Goal: Task Accomplishment & Management: Complete application form

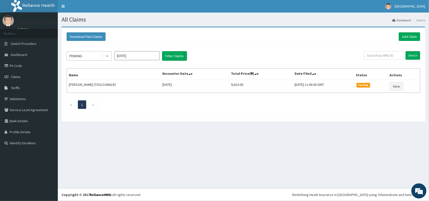
click at [109, 58] on icon at bounding box center [106, 56] width 5 height 5
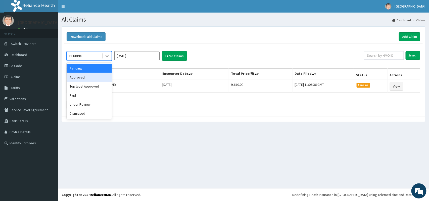
click at [93, 76] on div "Approved" at bounding box center [89, 77] width 45 height 9
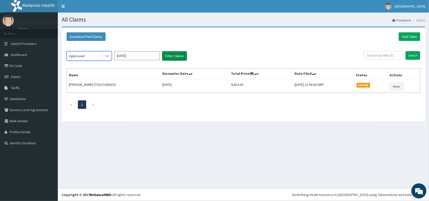
click at [168, 57] on button "Filter Claims" at bounding box center [174, 56] width 25 height 10
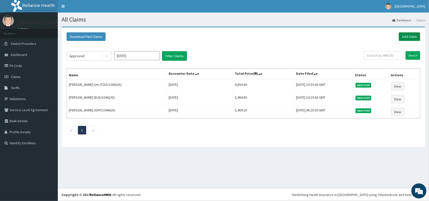
click at [402, 33] on link "Add Claim" at bounding box center [409, 36] width 21 height 9
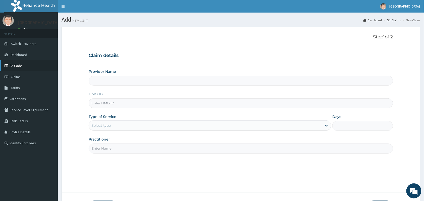
type input "[GEOGRAPHIC_DATA]"
click at [19, 66] on link "PA Code" at bounding box center [29, 65] width 58 height 11
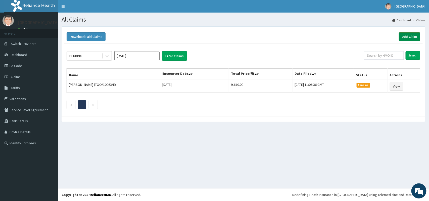
click at [404, 39] on link "Add Claim" at bounding box center [409, 36] width 21 height 9
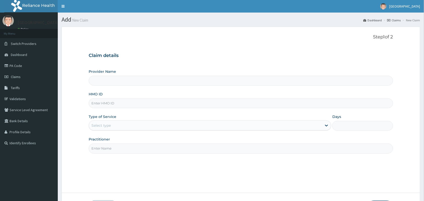
type input "[GEOGRAPHIC_DATA]"
click at [198, 104] on input "HMO ID" at bounding box center [241, 103] width 304 height 10
paste input "BEN/10021/A"
type input "BEN/10021/A"
click at [195, 124] on div "Select type" at bounding box center [205, 126] width 233 height 8
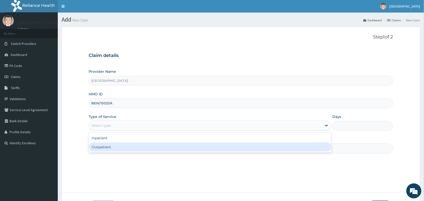
click at [184, 149] on div "Outpatient" at bounding box center [210, 147] width 243 height 9
type input "1"
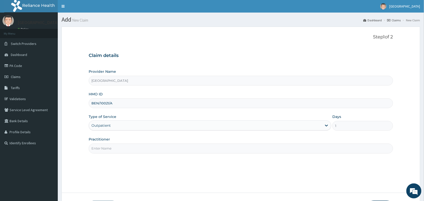
click at [184, 146] on input "Practitioner" at bounding box center [241, 149] width 304 height 10
type input "Dr Ewa Bassey"
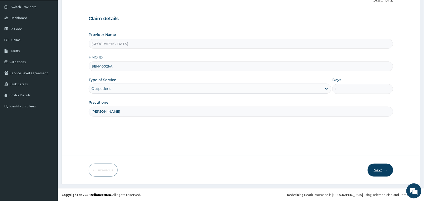
click at [379, 171] on button "Next" at bounding box center [380, 170] width 25 height 13
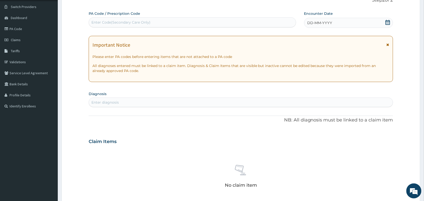
click at [388, 22] on icon at bounding box center [387, 22] width 5 height 5
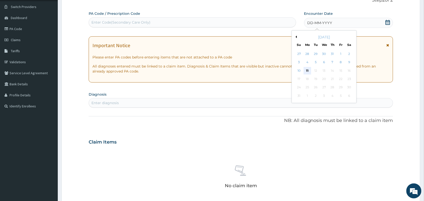
click at [307, 71] on div "11" at bounding box center [308, 71] width 8 height 8
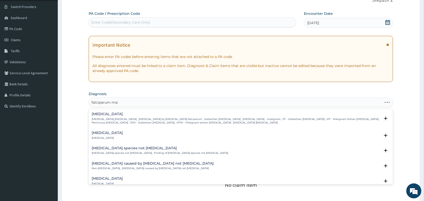
type input "falciparum mala"
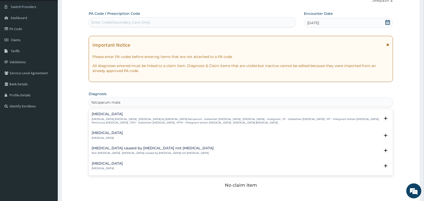
click at [139, 120] on p "Falciparum malaria , Malignant tertian malaria , Malaria by Plasmodium falcipar…" at bounding box center [236, 121] width 289 height 7
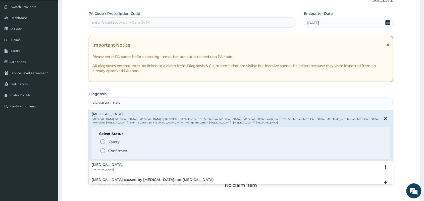
click at [107, 152] on span "Confirmed" at bounding box center [241, 151] width 283 height 6
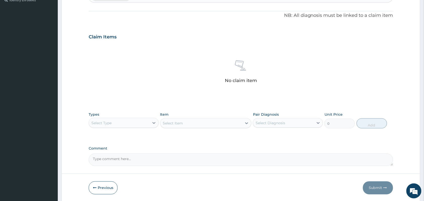
scroll to position [161, 0]
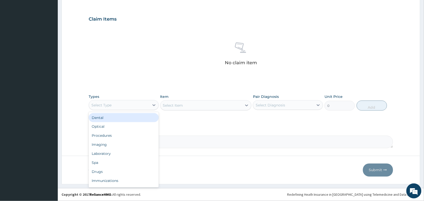
click at [124, 138] on div "Procedures" at bounding box center [124, 135] width 70 height 9
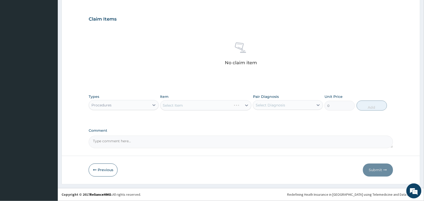
click at [200, 110] on div "Select Item" at bounding box center [205, 105] width 91 height 10
click at [213, 107] on div "Select Item" at bounding box center [205, 105] width 91 height 10
click at [189, 106] on div "Select Item" at bounding box center [205, 105] width 91 height 10
click at [189, 105] on div "Select Item" at bounding box center [202, 105] width 82 height 8
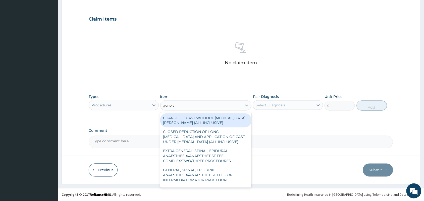
type input "general"
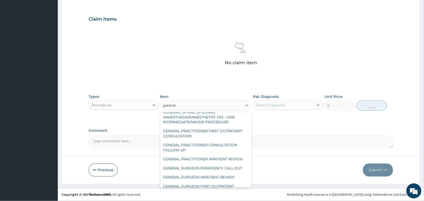
scroll to position [56, 0]
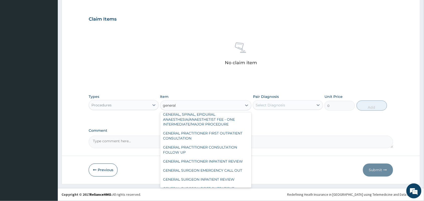
click at [226, 140] on div "GENERAL PRACTITIONER FIRST OUTPATIENT CONSULTATION" at bounding box center [205, 136] width 91 height 14
type input "3750"
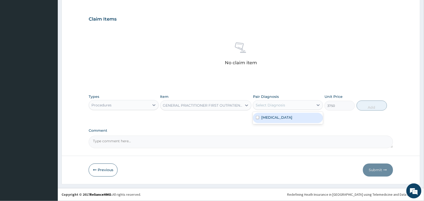
click at [283, 118] on label "Falciparum malaria" at bounding box center [276, 117] width 31 height 5
checkbox input "true"
click at [381, 105] on button "Add" at bounding box center [372, 106] width 30 height 10
type input "0"
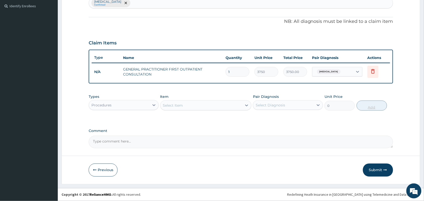
scroll to position [137, 0]
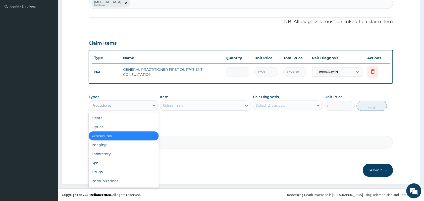
click at [117, 172] on div "Drugs" at bounding box center [124, 172] width 70 height 9
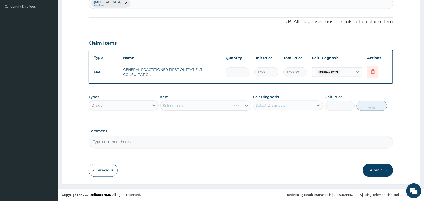
click at [199, 110] on div "Select Item" at bounding box center [205, 106] width 91 height 10
click at [192, 105] on div "Select Item" at bounding box center [205, 106] width 91 height 10
click at [192, 105] on div "Select Item" at bounding box center [202, 106] width 82 height 8
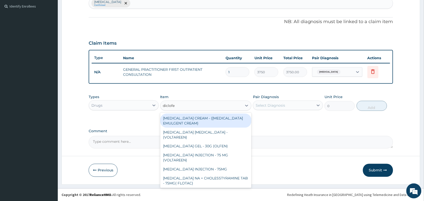
type input "diclofen"
click at [214, 153] on div "DICLOFENAC INJECTION - 75 MG (VOLTAREEN)" at bounding box center [205, 158] width 91 height 14
type input "588"
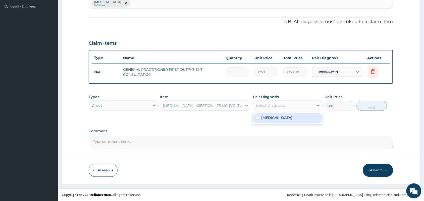
click at [285, 118] on label "Falciparum malaria" at bounding box center [276, 117] width 31 height 5
checkbox input "true"
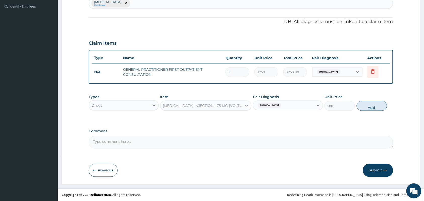
click at [375, 108] on button "Add" at bounding box center [372, 106] width 30 height 10
type input "0"
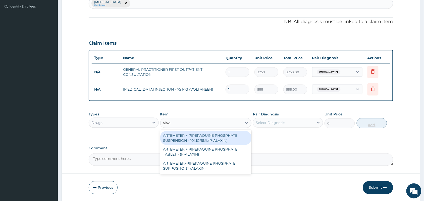
type input "alaxin"
click at [218, 153] on div "ARTEMETER + PIPERAQUINE PHOSPHATE TABLET - (P-ALAXIN)" at bounding box center [205, 152] width 91 height 14
type input "364"
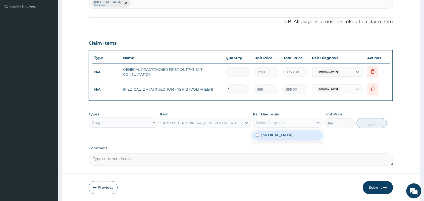
click at [277, 136] on label "[MEDICAL_DATA]" at bounding box center [276, 135] width 31 height 5
checkbox input "true"
click at [371, 125] on button "Add" at bounding box center [372, 123] width 30 height 10
type input "0"
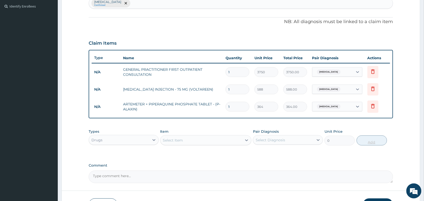
type input "0.00"
type input "3"
type input "1092.00"
type input "3"
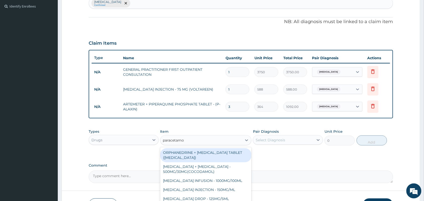
type input "paracetamol"
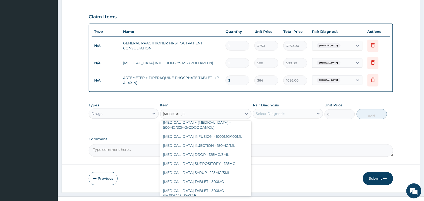
scroll to position [172, 0]
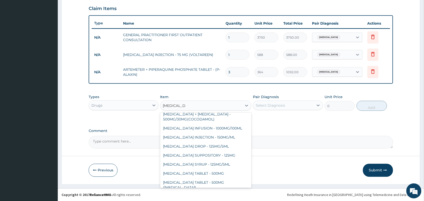
click at [220, 172] on div "PARACETAMOL TABLET - 500MG" at bounding box center [205, 173] width 91 height 9
type input "33.6"
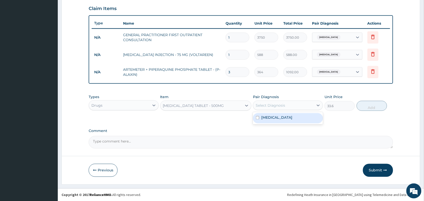
click at [284, 118] on label "Falciparum malaria" at bounding box center [276, 117] width 31 height 5
checkbox input "true"
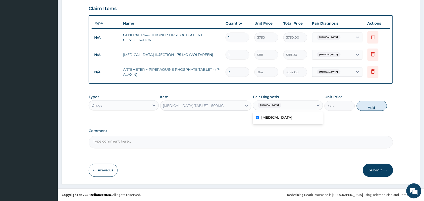
click at [371, 106] on button "Add" at bounding box center [372, 106] width 30 height 10
type input "0"
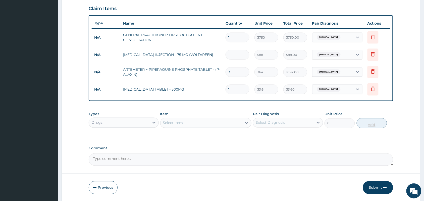
type input "18"
type input "604.80"
type input "18"
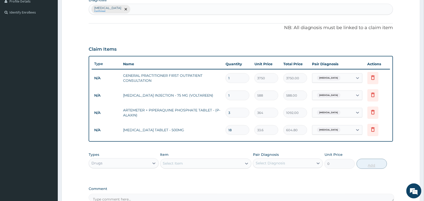
scroll to position [184, 0]
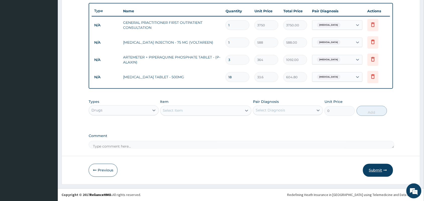
click at [372, 170] on button "Submit" at bounding box center [378, 170] width 30 height 13
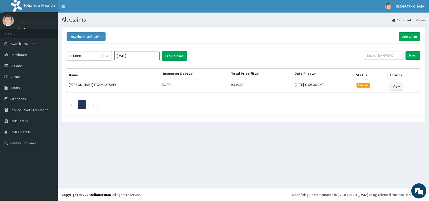
click at [106, 59] on div at bounding box center [106, 55] width 9 height 9
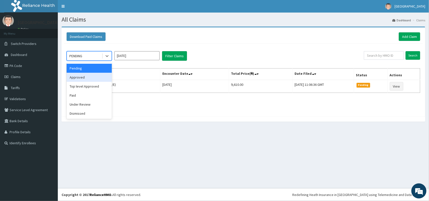
click at [101, 77] on div "Approved" at bounding box center [89, 77] width 45 height 9
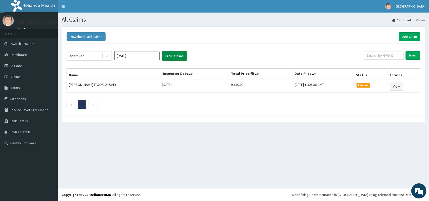
click at [172, 54] on button "Filter Claims" at bounding box center [174, 56] width 25 height 10
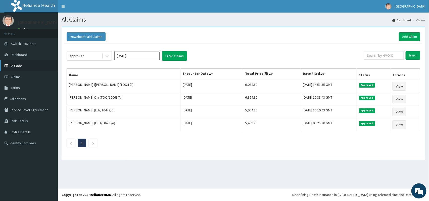
click at [13, 67] on link "PA Code" at bounding box center [29, 65] width 58 height 11
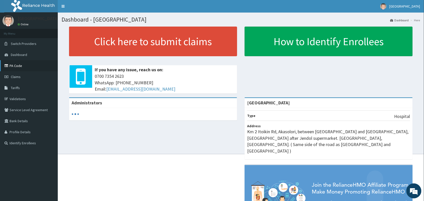
click at [13, 66] on link "PA Code" at bounding box center [29, 65] width 58 height 11
click at [14, 76] on span "Claims" at bounding box center [16, 77] width 10 height 5
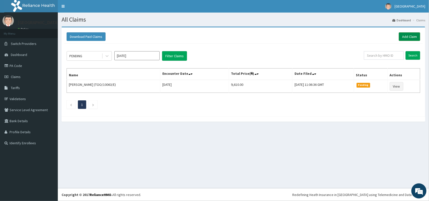
click at [408, 35] on link "Add Claim" at bounding box center [409, 36] width 21 height 9
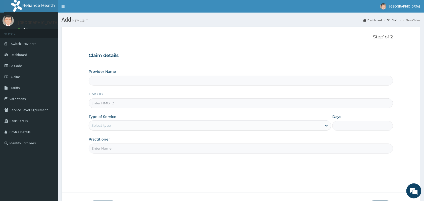
type input "[GEOGRAPHIC_DATA]"
click at [249, 104] on input "HMO ID" at bounding box center [241, 103] width 304 height 10
paste input "RET/46475/A"
type input "RET/46475/A"
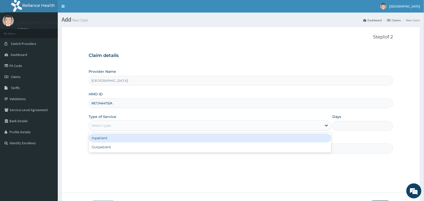
click at [239, 126] on div "Select type" at bounding box center [205, 126] width 233 height 8
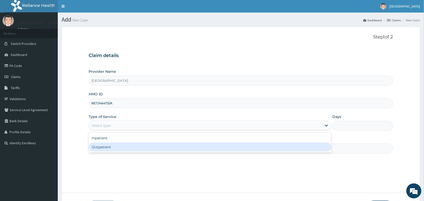
click at [232, 144] on div "Outpatient" at bounding box center [210, 147] width 243 height 9
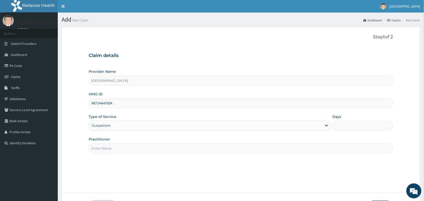
type input "1"
click at [232, 144] on input "Practitioner" at bounding box center [241, 149] width 304 height 10
type input "Dr Ewa Bassey"
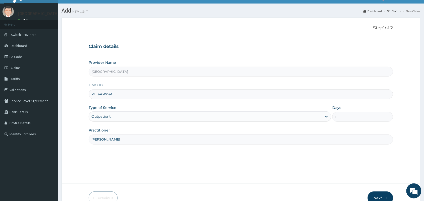
scroll to position [37, 0]
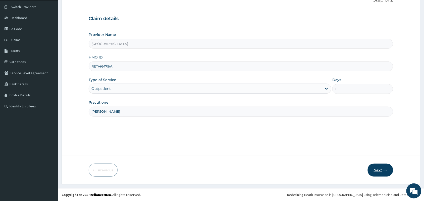
click at [381, 175] on button "Next" at bounding box center [380, 170] width 25 height 13
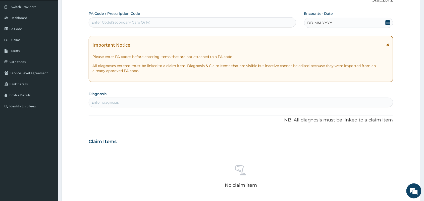
click at [262, 25] on div "Enter Code(Secondary Care Only)" at bounding box center [192, 22] width 207 height 8
paste input "PA/9EFCE7"
type input "PA/9EFCE7"
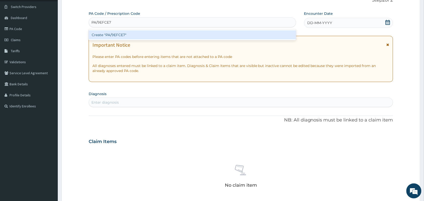
click at [250, 34] on div "Create "PA/9EFCE7"" at bounding box center [192, 34] width 207 height 9
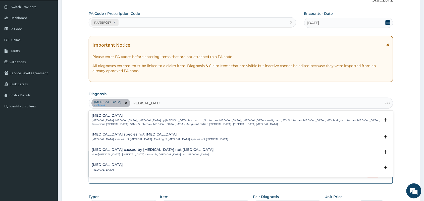
type input "plasmodium falc"
click at [175, 117] on h4 "Falciparum malaria" at bounding box center [236, 116] width 289 height 4
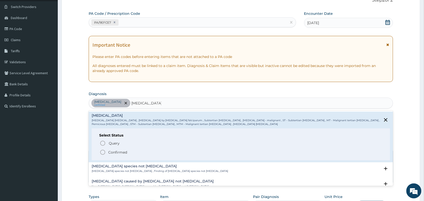
click at [125, 153] on p "Confirmed" at bounding box center [117, 152] width 19 height 5
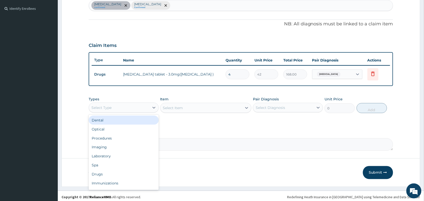
scroll to position [137, 0]
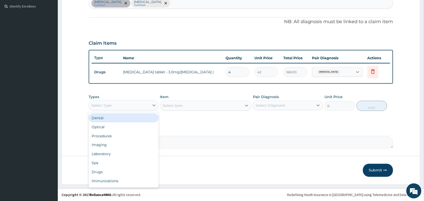
click at [131, 136] on div "Procedures" at bounding box center [124, 136] width 70 height 9
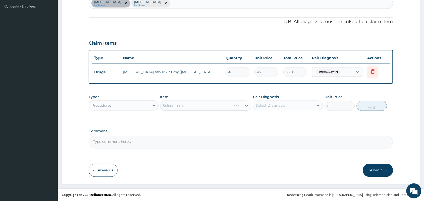
click at [194, 105] on div "Select Item" at bounding box center [205, 106] width 91 height 10
click at [219, 103] on div "Select Item" at bounding box center [205, 106] width 91 height 10
click at [207, 102] on div "Select Item" at bounding box center [202, 106] width 82 height 8
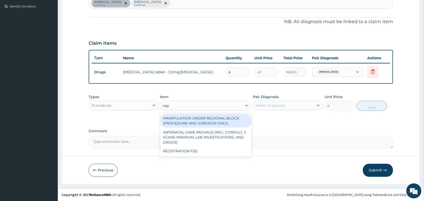
type input "regis"
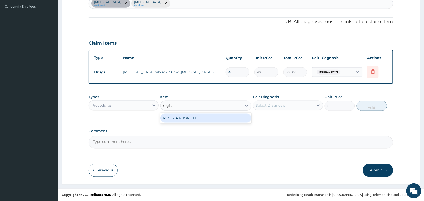
click at [209, 118] on div "REGISTRATION FEE" at bounding box center [205, 118] width 91 height 9
type input "2500"
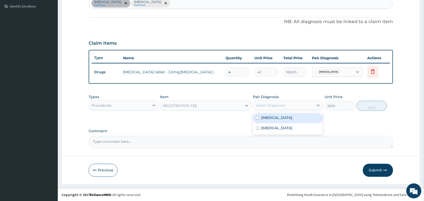
click at [280, 109] on div "Select Diagnosis" at bounding box center [283, 105] width 61 height 8
click at [258, 119] on input "checkbox" at bounding box center [257, 117] width 3 height 3
checkbox input "true"
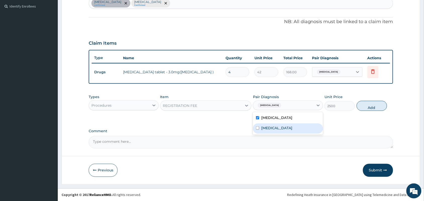
click at [257, 128] on input "checkbox" at bounding box center [257, 128] width 3 height 3
checkbox input "true"
click at [374, 107] on button "Add" at bounding box center [372, 106] width 30 height 10
type input "0"
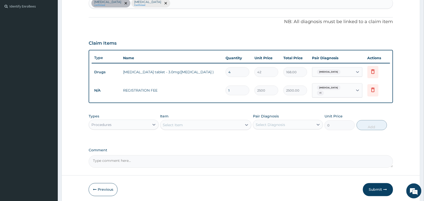
click at [168, 123] on div "Select Item" at bounding box center [173, 125] width 20 height 5
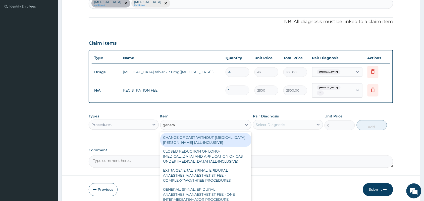
type input "general"
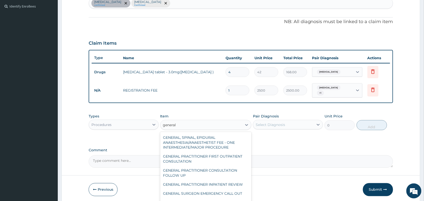
scroll to position [55, 0]
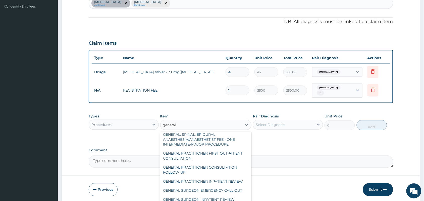
click at [209, 161] on div "GENERAL PRACTITIONER FIRST OUTPATIENT CONSULTATION" at bounding box center [205, 156] width 91 height 14
type input "3750"
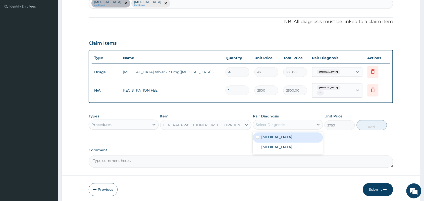
click at [257, 136] on input "checkbox" at bounding box center [257, 137] width 3 height 3
checkbox input "true"
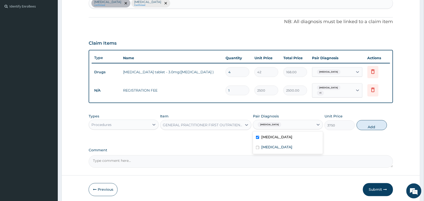
click at [258, 146] on input "checkbox" at bounding box center [257, 147] width 3 height 3
checkbox input "true"
click at [373, 126] on button "Add" at bounding box center [372, 125] width 30 height 10
type input "0"
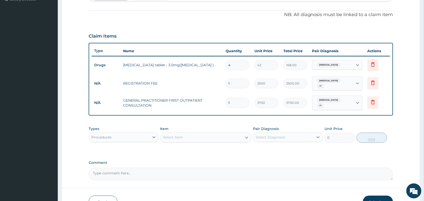
scroll to position [172, 0]
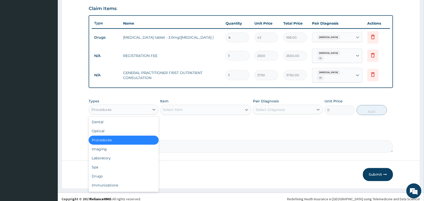
click at [122, 155] on div "Laboratory" at bounding box center [124, 158] width 70 height 9
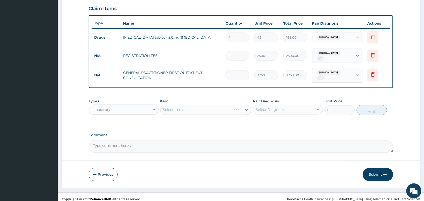
click at [195, 105] on div "Select Item" at bounding box center [205, 110] width 91 height 10
click at [223, 106] on div "Select Item" at bounding box center [202, 110] width 82 height 8
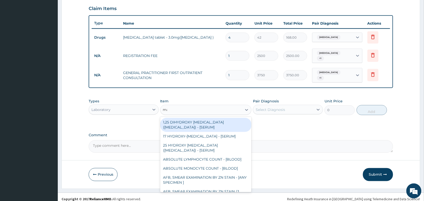
type input "mala"
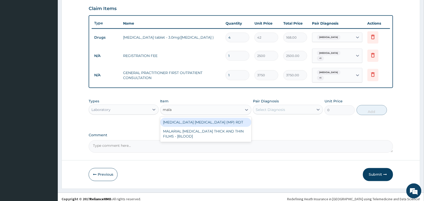
click at [222, 118] on div "MALARIA PARASITE (MP) RDT" at bounding box center [205, 122] width 91 height 9
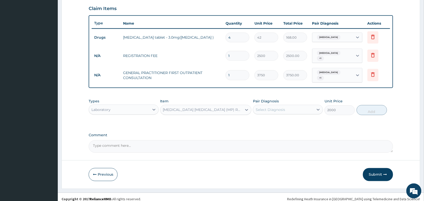
click at [225, 106] on div "MALARIA PARASITE (MP) RDT" at bounding box center [202, 110] width 82 height 8
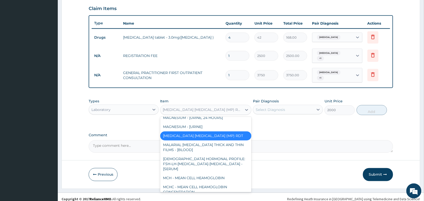
scroll to position [1796, 0]
click at [206, 154] on div "MALARIAL PARASITE THICK AND THIN FILMS - [BLOOD]" at bounding box center [205, 147] width 91 height 14
type input "2187.5"
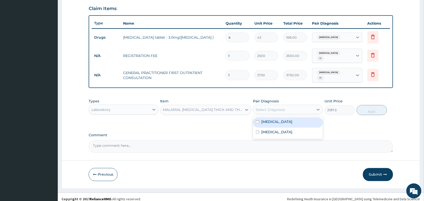
click at [276, 130] on label "Falciparum malaria" at bounding box center [276, 132] width 31 height 5
checkbox input "true"
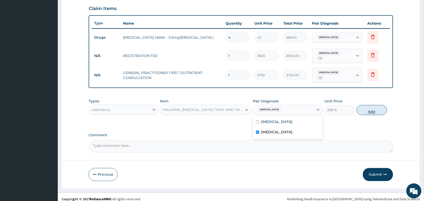
click at [371, 107] on button "Add" at bounding box center [372, 110] width 30 height 10
type input "0"
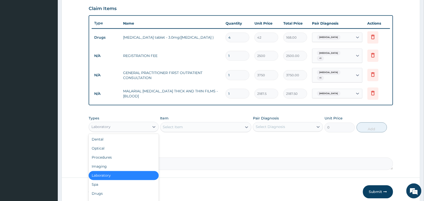
click at [131, 124] on div "Laboratory" at bounding box center [119, 127] width 61 height 8
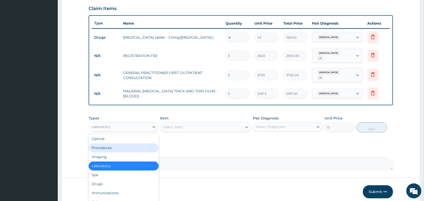
scroll to position [15, 0]
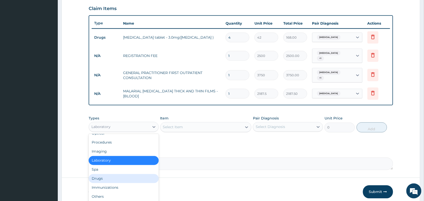
click at [129, 174] on div "Drugs" at bounding box center [124, 178] width 70 height 9
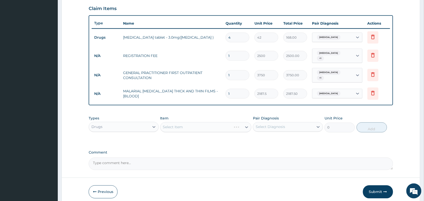
click at [195, 122] on div "Select Item" at bounding box center [205, 127] width 91 height 10
click at [194, 116] on div "Item Select Item" at bounding box center [205, 124] width 91 height 17
click at [191, 122] on div "Select Item" at bounding box center [205, 127] width 91 height 10
click at [191, 123] on div "Select Item" at bounding box center [202, 127] width 82 height 8
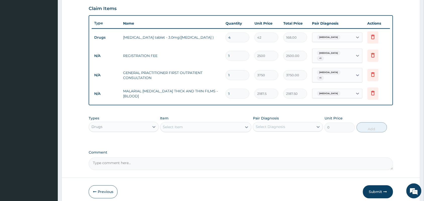
click at [191, 123] on div "Select Item" at bounding box center [202, 127] width 82 height 8
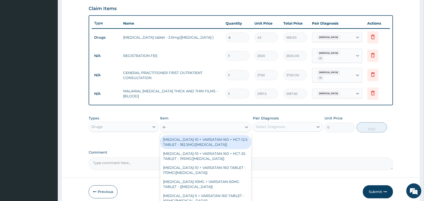
type input "e-m"
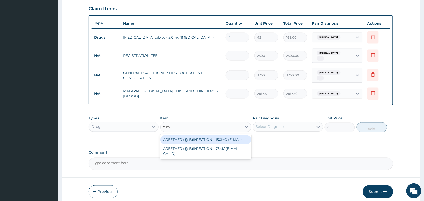
click at [205, 135] on div "AREETHER (@-B)INJECTION - 150MG (E-MAL)" at bounding box center [205, 139] width 91 height 9
type input "1680"
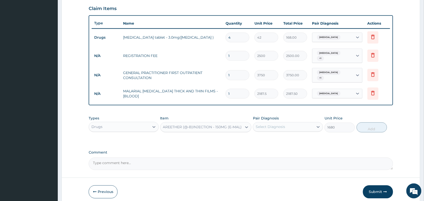
click at [263, 125] on div "Select Diagnosis" at bounding box center [270, 127] width 29 height 5
click at [270, 147] on label "[MEDICAL_DATA]" at bounding box center [276, 149] width 31 height 5
checkbox input "true"
click at [370, 124] on button "Add" at bounding box center [372, 128] width 30 height 10
type input "0"
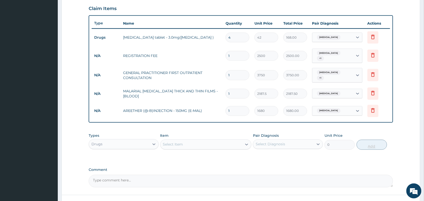
type input "0.00"
type input "3"
type input "5040.00"
type input "3"
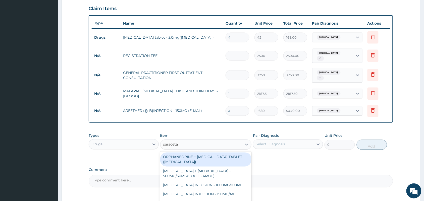
type input "paracetam"
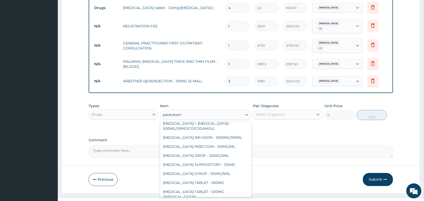
scroll to position [206, 0]
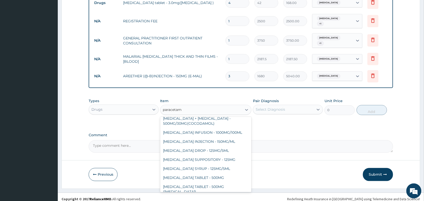
click at [220, 174] on div "PARACETAMOL TABLET - 500MG" at bounding box center [205, 178] width 91 height 9
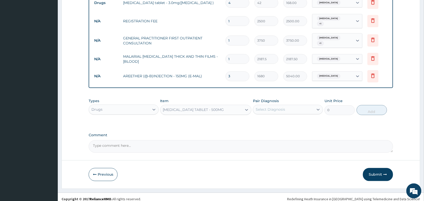
type input "33.6"
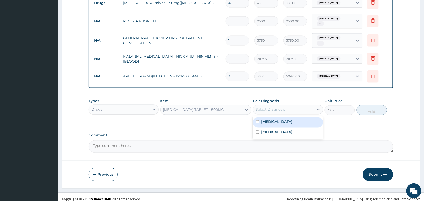
click at [281, 130] on label "Falciparum malaria" at bounding box center [276, 132] width 31 height 5
checkbox input "true"
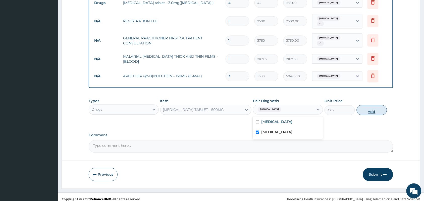
click at [374, 109] on button "Add" at bounding box center [372, 110] width 30 height 10
type input "0"
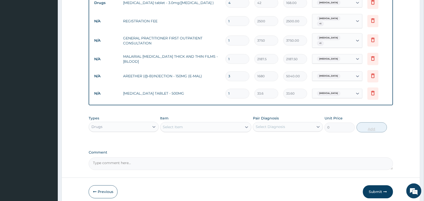
type input "18"
type input "604.80"
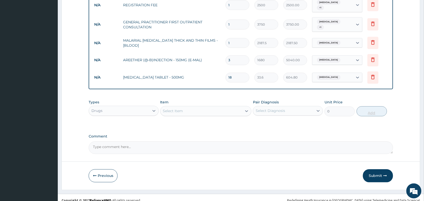
scroll to position [224, 0]
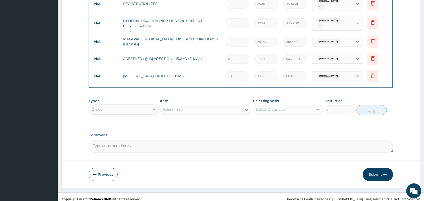
click at [375, 170] on button "Submit" at bounding box center [378, 174] width 30 height 13
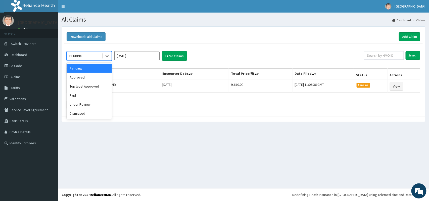
click at [106, 57] on icon at bounding box center [106, 56] width 5 height 5
click at [101, 78] on div "Approved" at bounding box center [89, 77] width 45 height 9
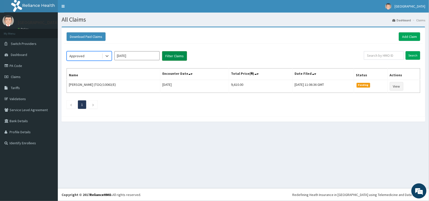
click at [175, 57] on button "Filter Claims" at bounding box center [174, 56] width 25 height 10
click at [16, 75] on span "Claims" at bounding box center [16, 77] width 10 height 5
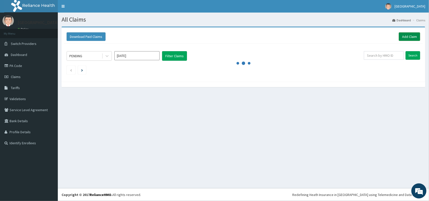
click at [406, 34] on link "Add Claim" at bounding box center [409, 36] width 21 height 9
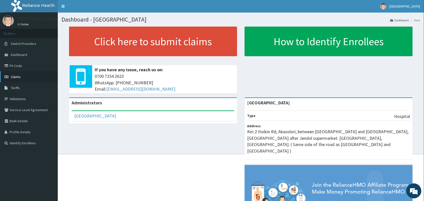
click at [21, 76] on link "Claims" at bounding box center [29, 76] width 58 height 11
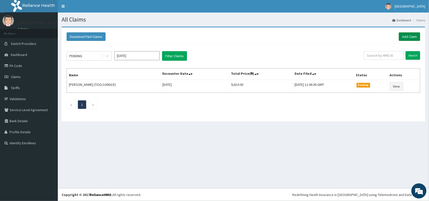
click at [407, 36] on link "Add Claim" at bounding box center [409, 36] width 21 height 9
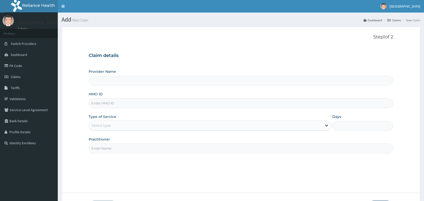
type input "[GEOGRAPHIC_DATA]"
click at [177, 103] on input "HMO ID" at bounding box center [241, 103] width 304 height 10
paste input "NBC/11340/D"
type input "NBC/11340/D"
click at [173, 126] on div "Select type" at bounding box center [205, 126] width 233 height 8
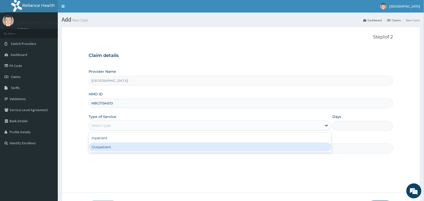
click at [166, 148] on div "Outpatient" at bounding box center [210, 147] width 243 height 9
type input "1"
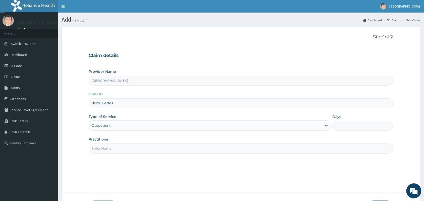
click at [166, 148] on input "Practitioner" at bounding box center [241, 149] width 304 height 10
type input "Dr Ewa Bassey"
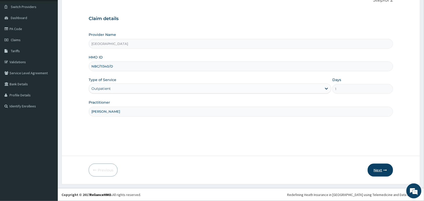
click at [375, 172] on button "Next" at bounding box center [380, 170] width 25 height 13
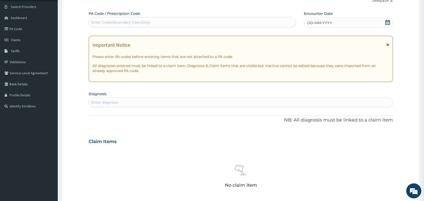
click at [389, 26] on span at bounding box center [387, 23] width 5 height 6
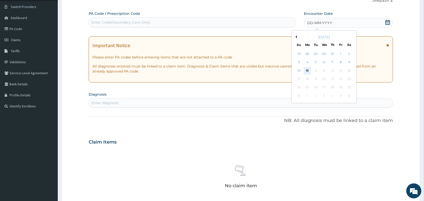
click at [307, 71] on div "11" at bounding box center [308, 71] width 8 height 8
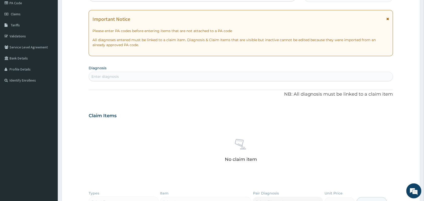
scroll to position [76, 0]
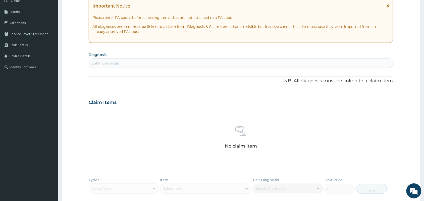
drag, startPoint x: 307, startPoint y: 71, endPoint x: 149, endPoint y: 100, distance: 161.0
click at [149, 100] on div "Claim Items" at bounding box center [241, 101] width 304 height 13
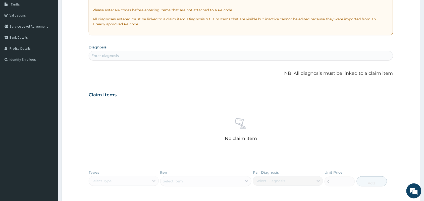
scroll to position [79, 0]
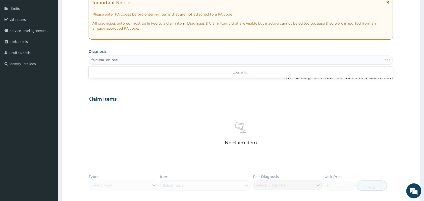
type input "falciparum mala"
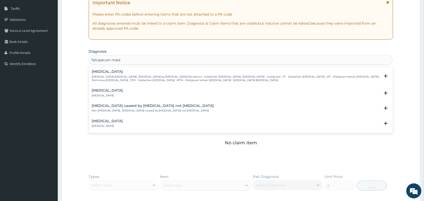
click at [100, 74] on h4 "Falciparum malaria" at bounding box center [236, 72] width 289 height 4
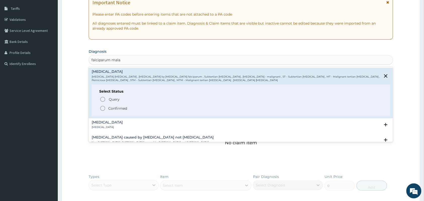
click at [103, 109] on icon "status option filled" at bounding box center [103, 109] width 6 height 6
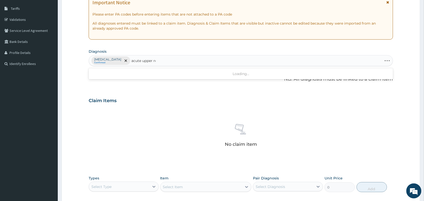
type input "acute upper res"
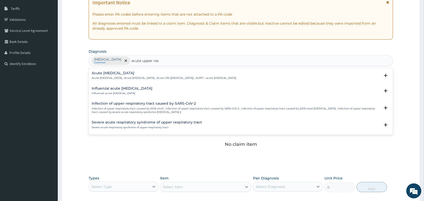
click at [112, 75] on h4 "Acute [MEDICAL_DATA]" at bounding box center [164, 73] width 144 height 4
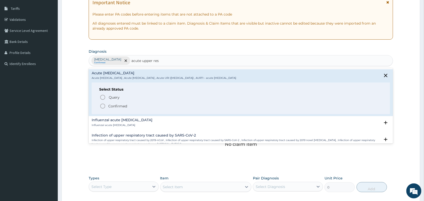
click at [103, 106] on icon "status option filled" at bounding box center [103, 106] width 6 height 6
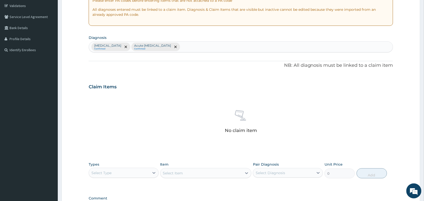
scroll to position [161, 0]
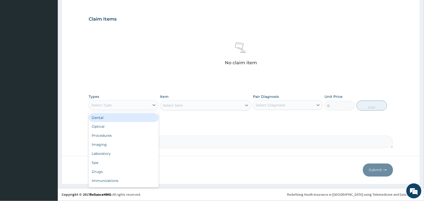
click at [139, 137] on div "Procedures" at bounding box center [124, 135] width 70 height 9
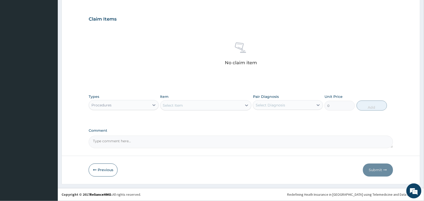
click at [334, 46] on div "No claim item" at bounding box center [241, 55] width 304 height 58
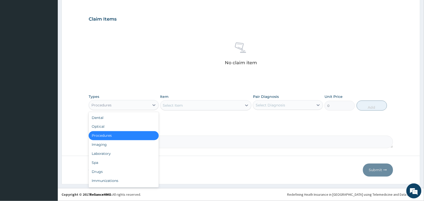
click at [143, 138] on div "Procedures" at bounding box center [124, 135] width 70 height 9
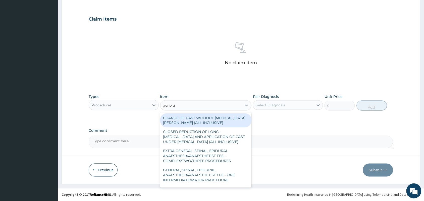
type input "general"
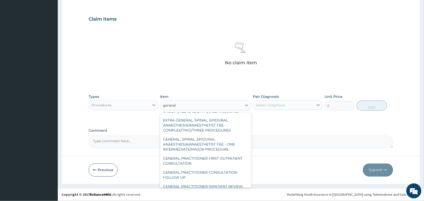
scroll to position [31, 0]
click at [216, 168] on div "GENERAL PRACTITIONER FIRST OUTPATIENT CONSULTATION" at bounding box center [205, 161] width 91 height 14
type input "3750"
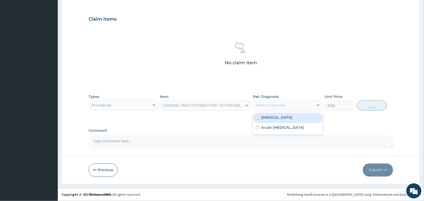
click at [285, 118] on label "Falciparum malaria" at bounding box center [276, 117] width 31 height 5
checkbox input "true"
click at [259, 130] on input "checkbox" at bounding box center [257, 127] width 3 height 3
checkbox input "true"
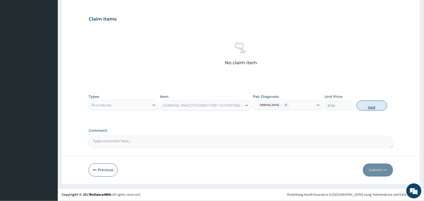
click at [372, 107] on button "Add" at bounding box center [372, 106] width 30 height 10
type input "0"
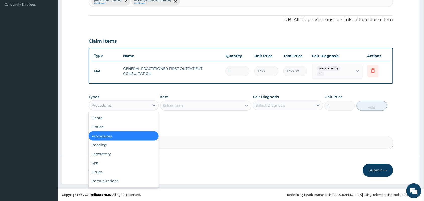
click at [117, 153] on div "Laboratory" at bounding box center [124, 154] width 70 height 9
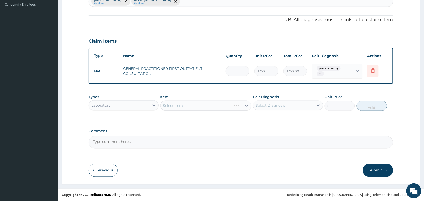
click at [197, 102] on div "Select Item" at bounding box center [205, 106] width 91 height 10
click at [195, 106] on div "Select Item" at bounding box center [205, 106] width 91 height 10
click at [191, 106] on div "Select Item" at bounding box center [205, 106] width 91 height 10
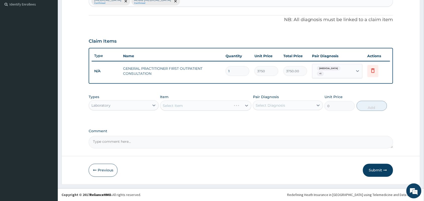
click at [190, 106] on div "Select Item" at bounding box center [205, 106] width 91 height 10
click at [191, 106] on div "Select Item" at bounding box center [205, 106] width 91 height 10
click at [179, 104] on div "Select Item" at bounding box center [205, 106] width 91 height 10
click at [192, 103] on div "Select Item" at bounding box center [205, 106] width 91 height 10
click at [185, 107] on div "Select Item" at bounding box center [205, 106] width 91 height 10
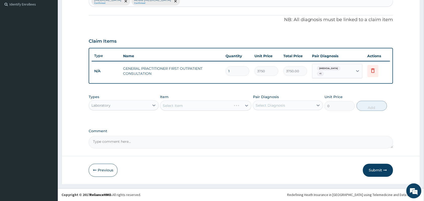
click at [192, 105] on div "Select Item" at bounding box center [205, 106] width 91 height 10
click at [193, 105] on div "Select Item" at bounding box center [205, 106] width 91 height 10
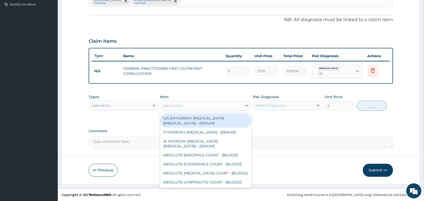
click at [194, 106] on div "Select Item" at bounding box center [202, 106] width 82 height 8
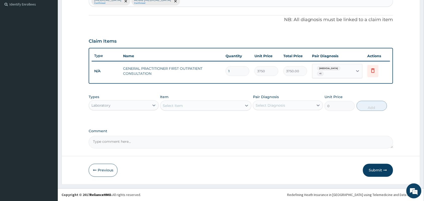
click at [194, 106] on div "Select Item" at bounding box center [202, 106] width 82 height 8
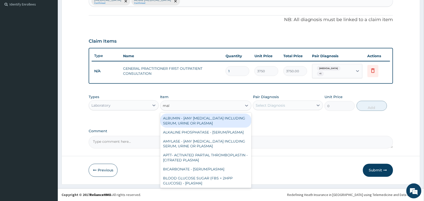
type input "mala"
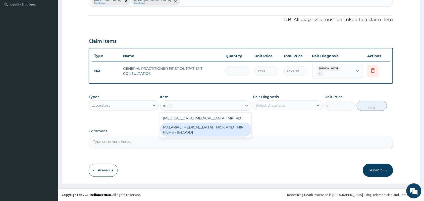
click at [200, 126] on div "MALARIAL PARASITE THICK AND THIN FILMS - [BLOOD]" at bounding box center [205, 130] width 91 height 14
type input "2187.5"
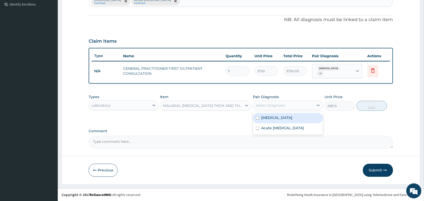
click at [280, 107] on div "Select Diagnosis" at bounding box center [270, 105] width 29 height 5
click at [258, 118] on input "checkbox" at bounding box center [257, 118] width 3 height 3
checkbox input "true"
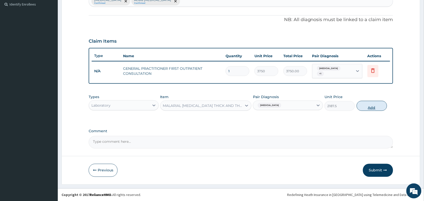
click at [376, 107] on button "Add" at bounding box center [372, 106] width 30 height 10
type input "0"
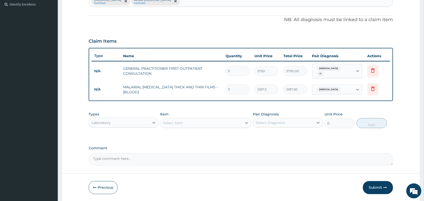
click at [221, 119] on div "Select Item" at bounding box center [202, 123] width 82 height 8
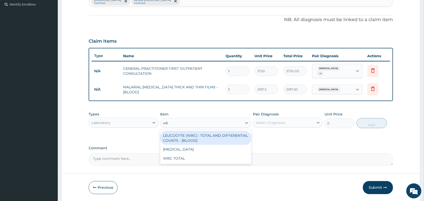
type input "wbc"
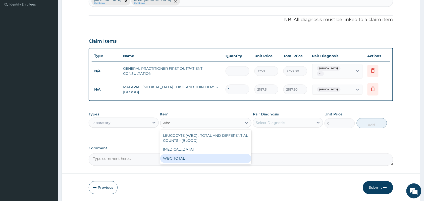
click at [196, 158] on div "WBC TOTAL" at bounding box center [205, 158] width 91 height 9
type input "3750"
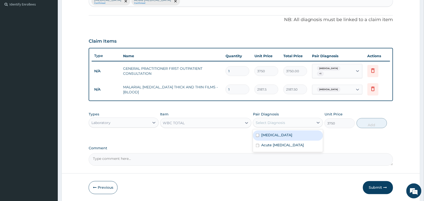
click at [276, 122] on div "Select Diagnosis" at bounding box center [270, 122] width 29 height 5
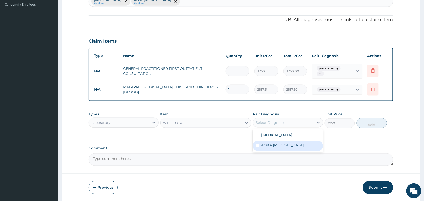
click at [276, 143] on label "Acute upper respiratory infection" at bounding box center [282, 145] width 43 height 5
checkbox input "true"
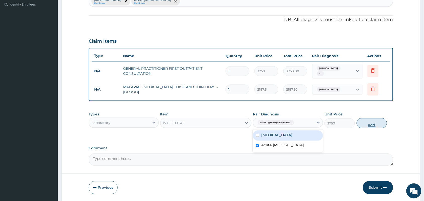
click at [367, 124] on button "Add" at bounding box center [372, 123] width 30 height 10
type input "0"
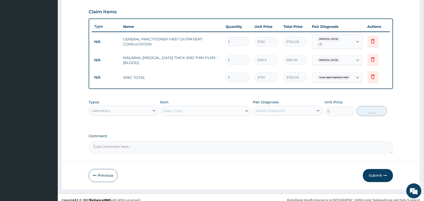
scroll to position [174, 0]
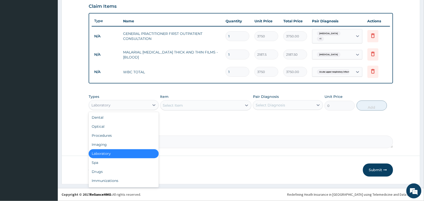
click at [140, 107] on div "Laboratory" at bounding box center [119, 105] width 61 height 8
click at [123, 169] on div "Drugs" at bounding box center [124, 172] width 70 height 9
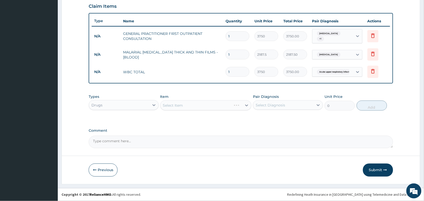
click at [192, 104] on div "Select Item" at bounding box center [205, 105] width 91 height 10
click at [184, 103] on div "Select Item" at bounding box center [202, 105] width 82 height 8
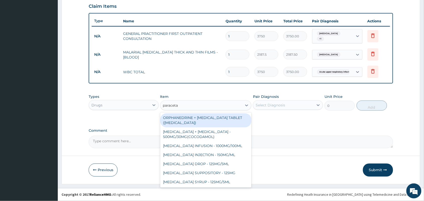
type input "paracetam"
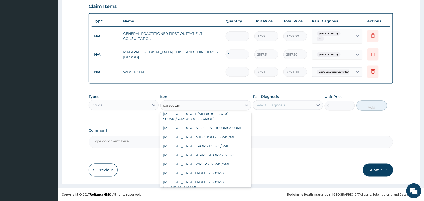
click at [232, 139] on div "PARACETAMOL INJECTION - 150MG/ML" at bounding box center [205, 137] width 91 height 9
type input "560"
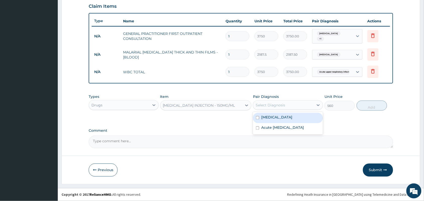
click at [292, 116] on label "Falciparum malaria" at bounding box center [276, 117] width 31 height 5
checkbox input "true"
click at [369, 109] on button "Add" at bounding box center [372, 106] width 30 height 10
type input "0"
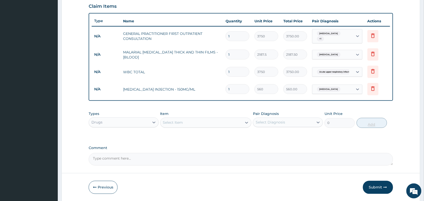
type input "0.00"
type input "2"
type input "1120.00"
type input "2"
click at [207, 125] on div "Select Item" at bounding box center [202, 123] width 82 height 8
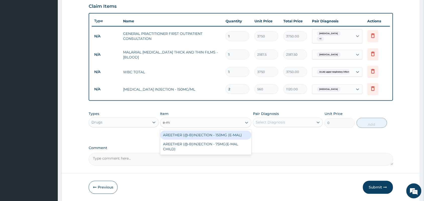
type input "e-ma"
click at [208, 134] on div "AREETHER (@-B)INJECTION - 150MG (E-MAL)" at bounding box center [205, 135] width 91 height 9
type input "1680"
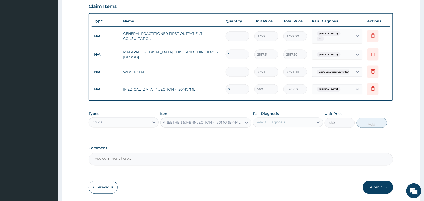
click at [293, 122] on div "Select Diagnosis" at bounding box center [283, 123] width 61 height 8
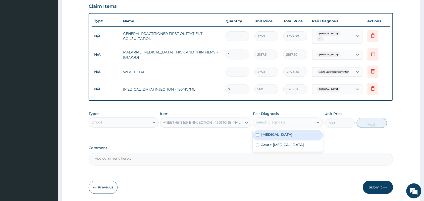
click at [286, 133] on label "Falciparum malaria" at bounding box center [276, 134] width 31 height 5
checkbox input "true"
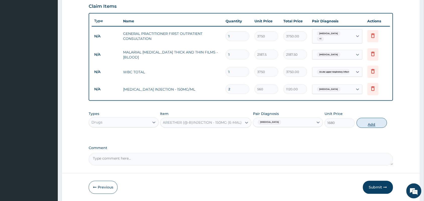
click at [372, 126] on button "Add" at bounding box center [372, 123] width 30 height 10
type input "0"
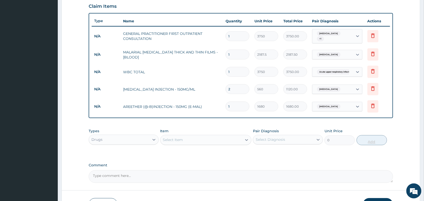
type input "0.00"
type input "2"
type input "3360.00"
type input "2"
click at [175, 141] on div "Select Item" at bounding box center [173, 140] width 20 height 5
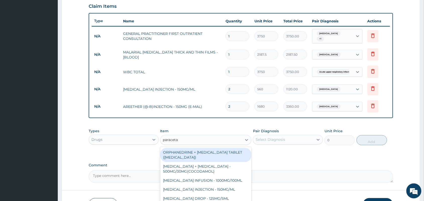
type input "paracetam"
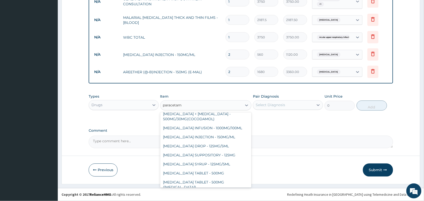
click at [219, 174] on div "PARACETAMOL TABLET - 500MG" at bounding box center [205, 173] width 91 height 9
type input "33.6"
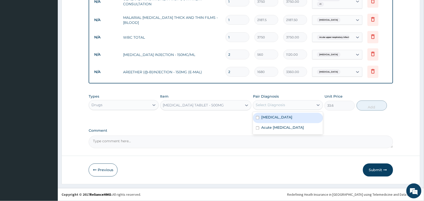
click at [291, 118] on label "Falciparum malaria" at bounding box center [276, 117] width 31 height 5
checkbox input "true"
click at [375, 108] on button "Add" at bounding box center [372, 106] width 30 height 10
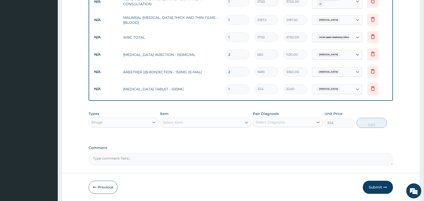
type input "0"
type input "0.00"
type input "9"
type input "302.40"
type input "9"
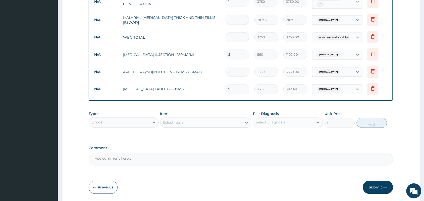
click at [200, 124] on div "Select Item" at bounding box center [202, 123] width 82 height 8
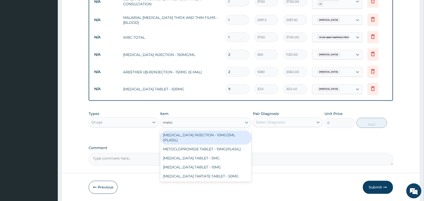
type input "metoc"
click at [210, 137] on div "METOCLOPRAMIDE INJECTION - 10MG/2ML (PLASIL)" at bounding box center [205, 138] width 91 height 14
type input "274.4"
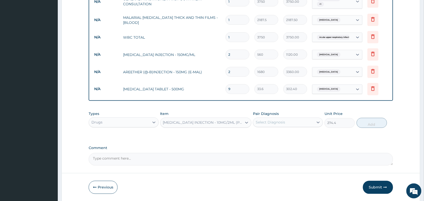
click at [280, 124] on div "Select Diagnosis" at bounding box center [270, 122] width 29 height 5
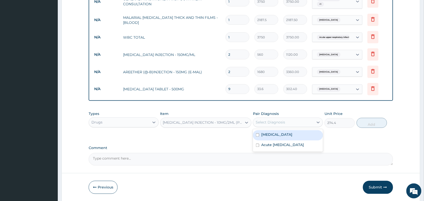
click at [276, 134] on label "Falciparum malaria" at bounding box center [276, 134] width 31 height 5
checkbox input "true"
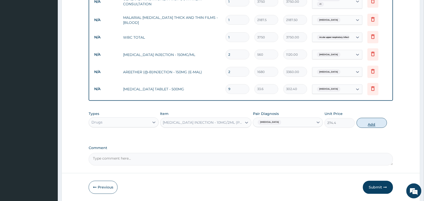
click at [368, 125] on button "Add" at bounding box center [372, 123] width 30 height 10
type input "0"
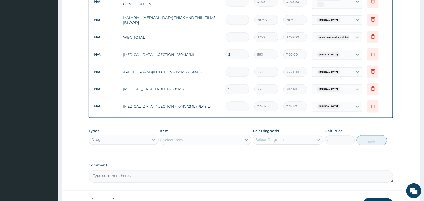
click at [182, 138] on div "Select Item" at bounding box center [173, 140] width 20 height 5
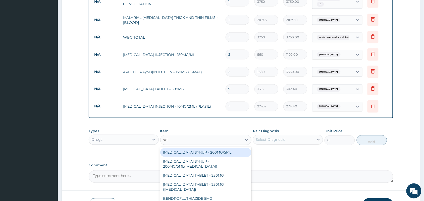
type input "azit"
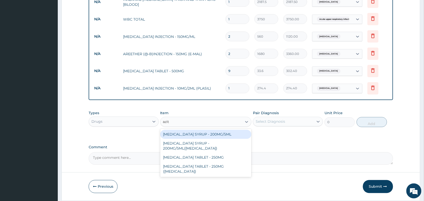
scroll to position [243, 0]
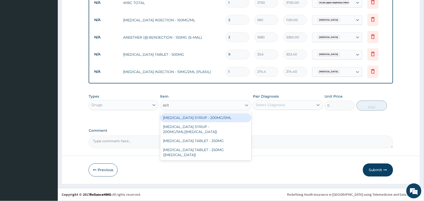
click at [217, 141] on div "AZITHROMYCIN TABLET - 250MG" at bounding box center [205, 141] width 91 height 9
type input "280"
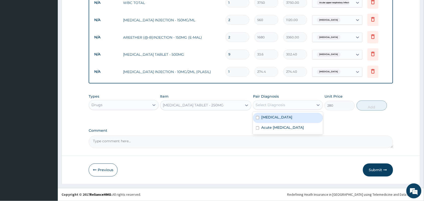
click at [286, 130] on label "Acute upper respiratory infection" at bounding box center [282, 127] width 43 height 5
checkbox input "true"
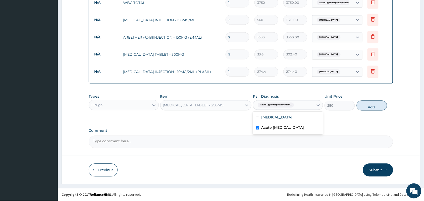
click at [373, 108] on button "Add" at bounding box center [372, 106] width 30 height 10
type input "0"
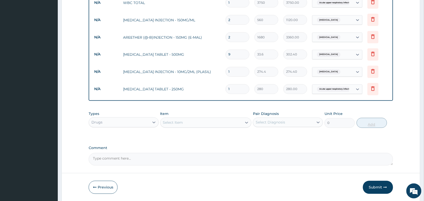
type input "0.00"
type input "5"
type input "1400.00"
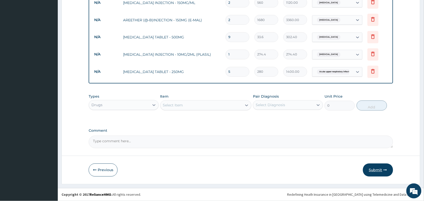
click at [378, 170] on button "Submit" at bounding box center [378, 170] width 30 height 13
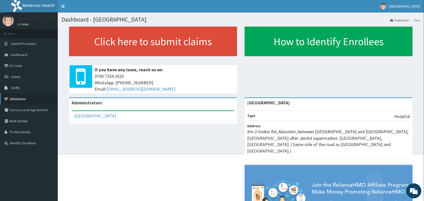
click at [25, 102] on link "Validations" at bounding box center [29, 98] width 58 height 11
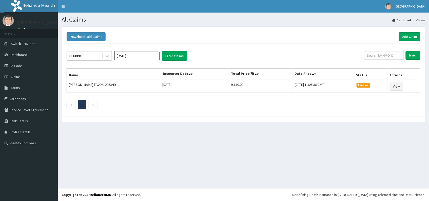
click at [106, 55] on icon at bounding box center [106, 56] width 5 height 5
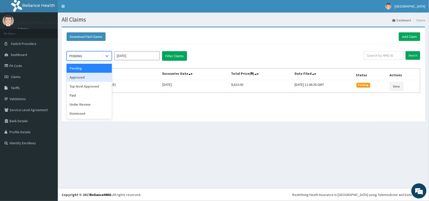
click at [97, 80] on div "Approved" at bounding box center [89, 77] width 45 height 9
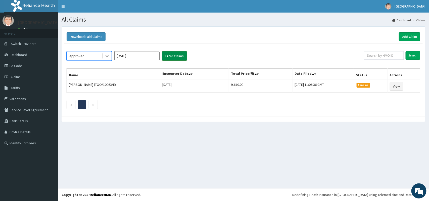
click at [169, 57] on button "Filter Claims" at bounding box center [174, 56] width 25 height 10
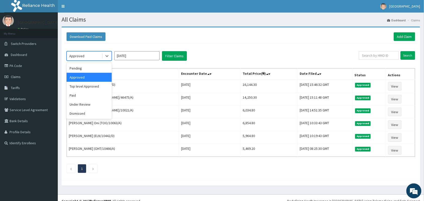
click at [100, 71] on div "Pending" at bounding box center [89, 68] width 45 height 9
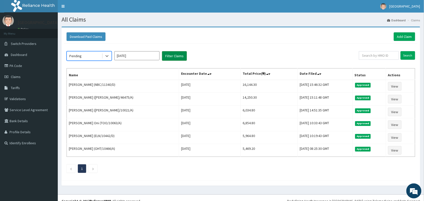
click at [181, 58] on button "Filter Claims" at bounding box center [174, 56] width 25 height 10
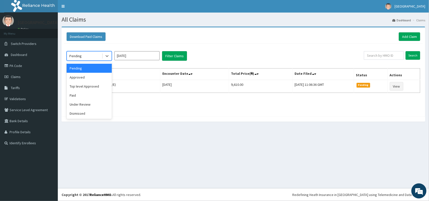
click at [94, 78] on div "Approved" at bounding box center [89, 77] width 45 height 9
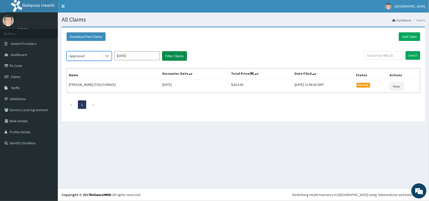
click at [175, 56] on button "Filter Claims" at bounding box center [174, 56] width 25 height 10
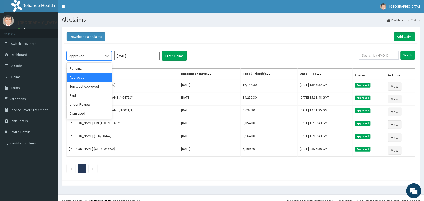
click at [93, 70] on div "Pending" at bounding box center [89, 68] width 45 height 9
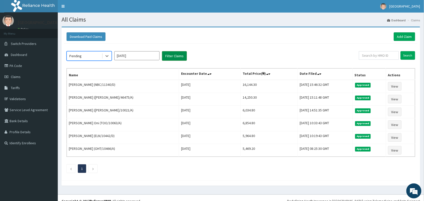
click at [178, 55] on button "Filter Claims" at bounding box center [174, 56] width 25 height 10
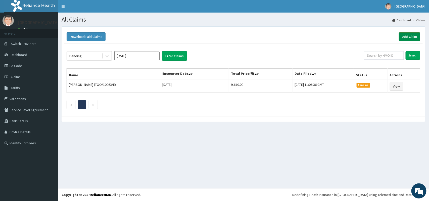
click at [406, 35] on link "Add Claim" at bounding box center [409, 36] width 21 height 9
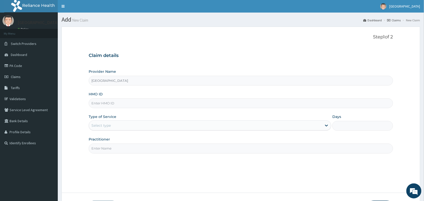
click at [185, 102] on input "HMO ID" at bounding box center [241, 103] width 304 height 10
paste input "RUY/10016/B"
type input "RUY/10016/B"
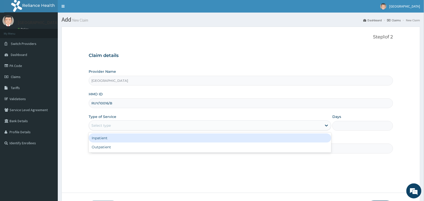
click at [175, 126] on div "Select type" at bounding box center [205, 126] width 233 height 8
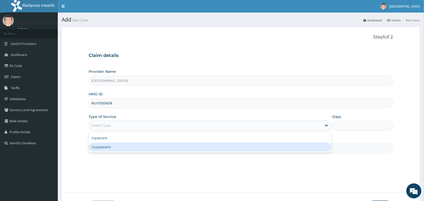
click at [165, 148] on div "Outpatient" at bounding box center [210, 147] width 243 height 9
type input "1"
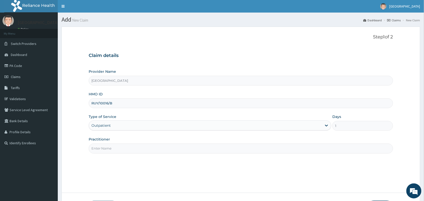
drag, startPoint x: 165, startPoint y: 148, endPoint x: 163, endPoint y: 144, distance: 4.6
click at [165, 148] on input "Practitioner" at bounding box center [241, 149] width 304 height 10
type input "Dr Ewa Bassey"
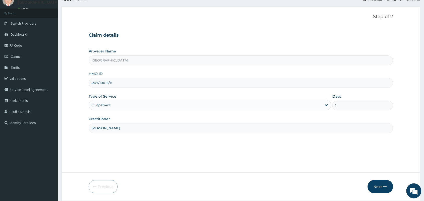
scroll to position [37, 0]
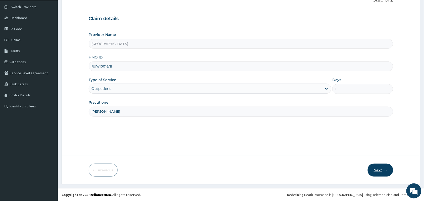
click at [381, 172] on button "Next" at bounding box center [380, 170] width 25 height 13
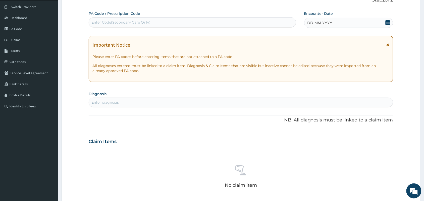
click at [388, 22] on icon at bounding box center [387, 22] width 5 height 5
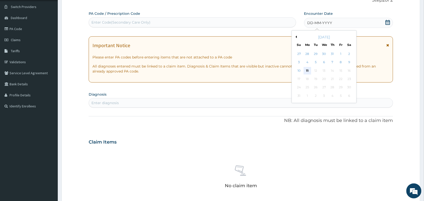
click at [307, 71] on div "11" at bounding box center [308, 71] width 8 height 8
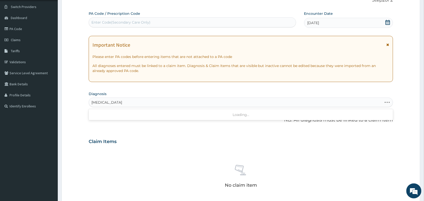
type input "plasmodium falcip"
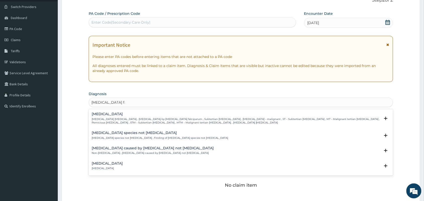
click at [120, 118] on p "Falciparum malaria , Malignant tertian malaria , Malaria by Plasmodium falcipar…" at bounding box center [236, 121] width 289 height 7
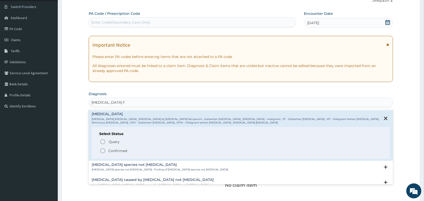
click at [101, 150] on icon "status option filled" at bounding box center [103, 151] width 6 height 6
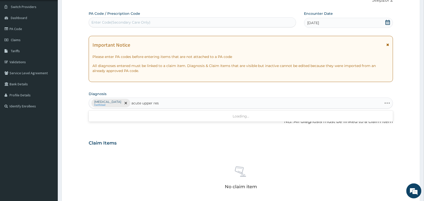
type input "acute upper resp"
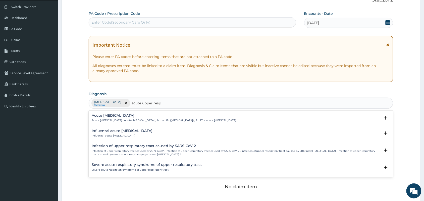
click at [118, 117] on h4 "Acute upper respiratory infection" at bounding box center [164, 116] width 144 height 4
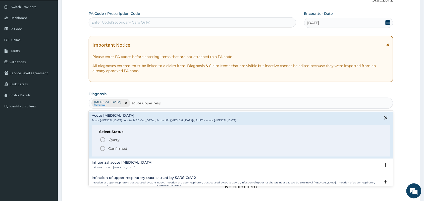
click at [110, 149] on p "Confirmed" at bounding box center [117, 148] width 19 height 5
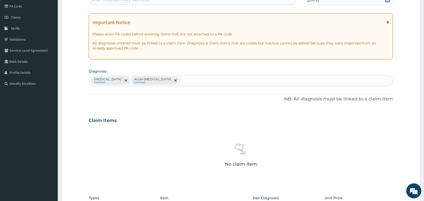
scroll to position [161, 0]
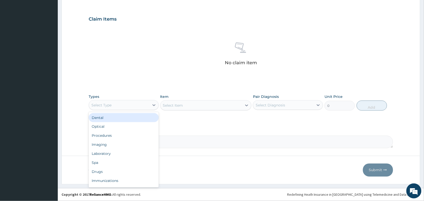
click at [136, 134] on div "Procedures" at bounding box center [124, 135] width 70 height 9
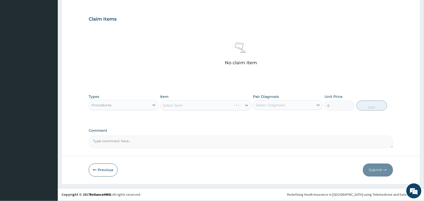
click at [220, 107] on div "Select Item" at bounding box center [205, 105] width 91 height 10
click at [182, 103] on div "Select Item" at bounding box center [173, 105] width 20 height 5
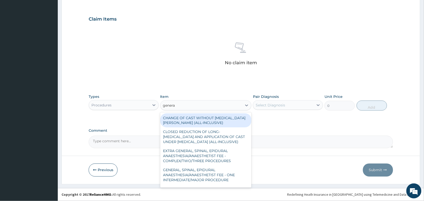
type input "general"
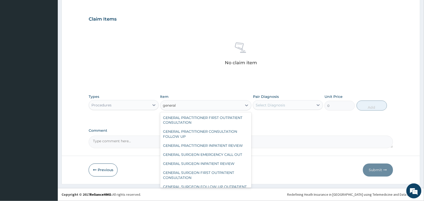
scroll to position [71, 0]
click at [229, 124] on div "GENERAL PRACTITIONER FIRST OUTPATIENT CONSULTATION" at bounding box center [205, 121] width 91 height 14
type input "3750"
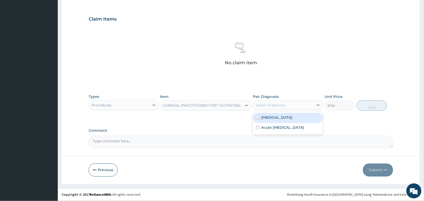
click at [259, 119] on input "checkbox" at bounding box center [257, 117] width 3 height 3
checkbox input "true"
click at [259, 130] on input "checkbox" at bounding box center [257, 127] width 3 height 3
checkbox input "true"
click at [371, 108] on button "Add" at bounding box center [372, 106] width 30 height 10
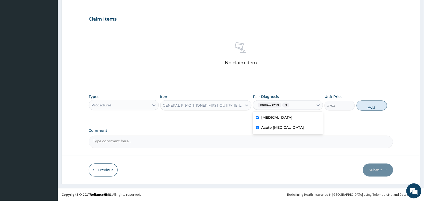
type input "0"
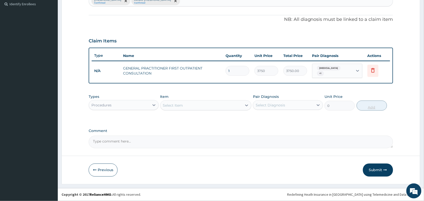
scroll to position [139, 0]
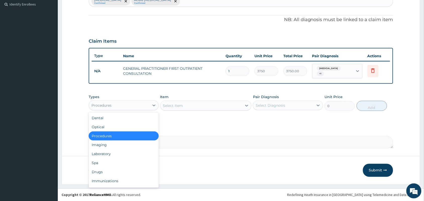
click at [115, 170] on div "Drugs" at bounding box center [124, 172] width 70 height 9
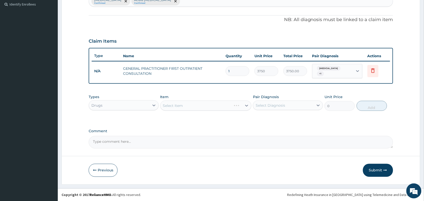
click at [189, 107] on div "Select Item" at bounding box center [205, 106] width 91 height 10
click at [197, 103] on div "Select Item" at bounding box center [205, 106] width 91 height 10
click at [195, 104] on div "Select Item" at bounding box center [202, 106] width 82 height 8
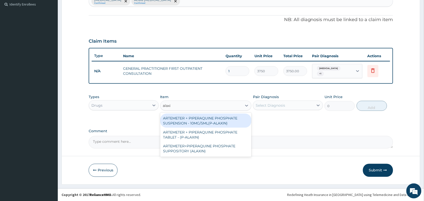
type input "alaxin"
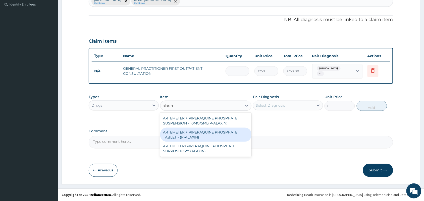
click at [199, 133] on div "ARTEMETER + PIPERAQUINE PHOSPHATE TABLET - (P-ALAXIN)" at bounding box center [205, 135] width 91 height 14
type input "364"
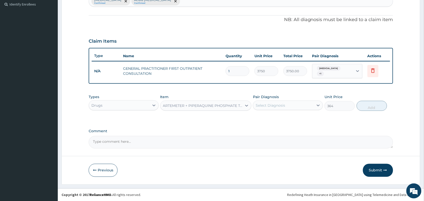
click at [260, 105] on div "Select Diagnosis" at bounding box center [270, 105] width 29 height 5
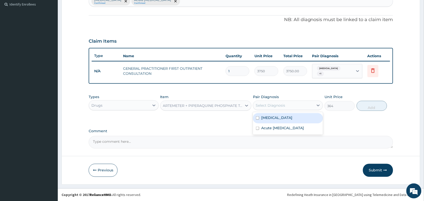
click at [268, 117] on label "Falciparum malaria" at bounding box center [276, 117] width 31 height 5
checkbox input "true"
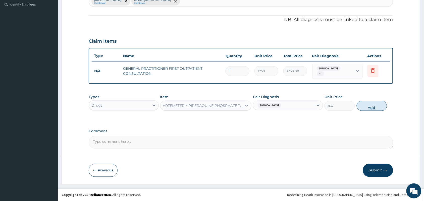
click at [371, 106] on button "Add" at bounding box center [372, 106] width 30 height 10
type input "0"
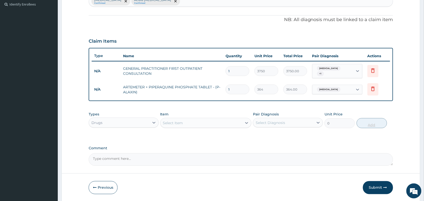
type input "0.00"
type input "3"
type input "1092.00"
type input "3"
click at [215, 122] on div "Select Item" at bounding box center [202, 123] width 82 height 8
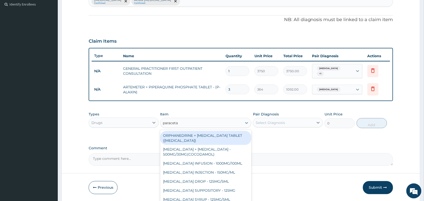
type input "paracetam"
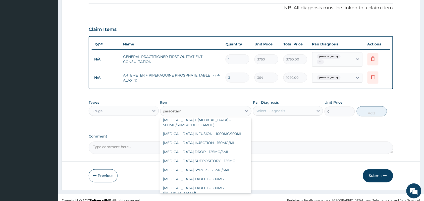
scroll to position [156, 0]
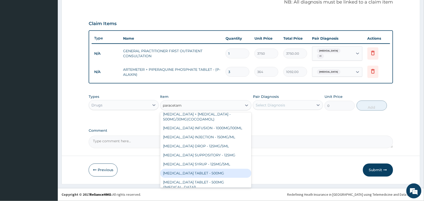
click at [209, 171] on div "PARACETAMOL TABLET - 500MG" at bounding box center [205, 173] width 91 height 9
type input "33.6"
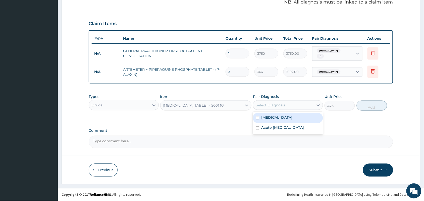
click at [295, 105] on div "Select Diagnosis" at bounding box center [283, 105] width 61 height 8
click at [292, 120] on label "Falciparum malaria" at bounding box center [276, 117] width 31 height 5
checkbox input "true"
click at [372, 106] on button "Add" at bounding box center [372, 106] width 30 height 10
type input "0"
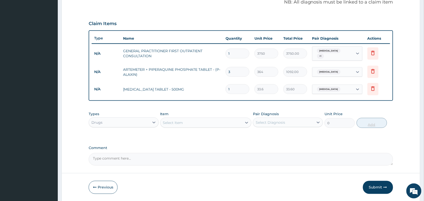
type input "18"
type input "604.80"
type input "18"
click at [192, 122] on div "Select Item" at bounding box center [202, 123] width 82 height 8
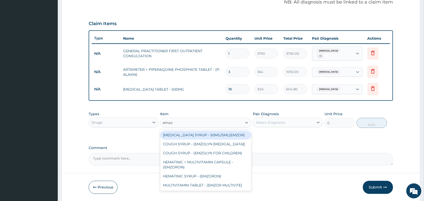
type input "emzol"
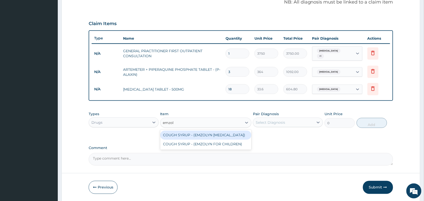
click at [196, 134] on div "COUGH SYRUP - (EMZOLYN EXPECTORANT)" at bounding box center [205, 135] width 91 height 9
type input "1120"
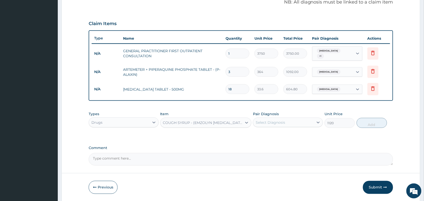
click at [284, 122] on div "Select Diagnosis" at bounding box center [270, 122] width 29 height 5
click at [281, 143] on label "Acute upper respiratory infection" at bounding box center [282, 145] width 43 height 5
checkbox input "true"
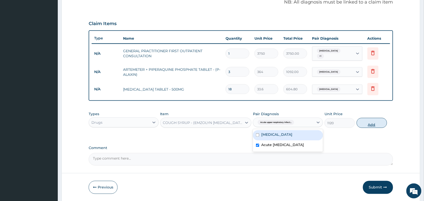
click at [369, 127] on button "Add" at bounding box center [372, 123] width 30 height 10
type input "0"
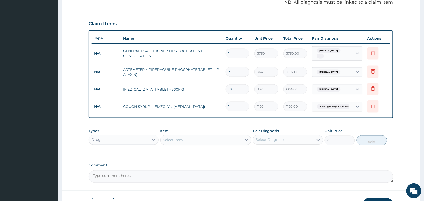
click at [217, 136] on div "Select Item" at bounding box center [202, 140] width 82 height 8
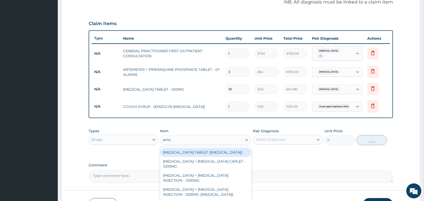
type input "amox"
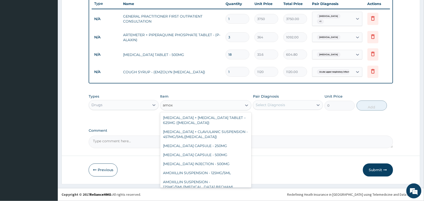
scroll to position [138, 0]
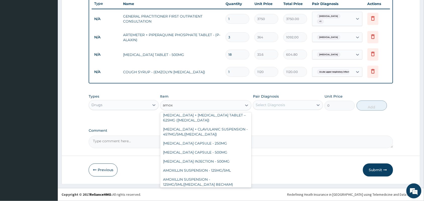
click at [216, 151] on div "AMOXICILLIN CAPSULE - 500MG" at bounding box center [205, 152] width 91 height 9
type input "112"
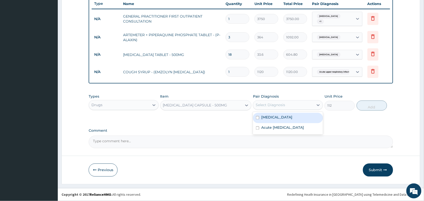
click at [295, 130] on label "Acute upper respiratory infection" at bounding box center [282, 127] width 43 height 5
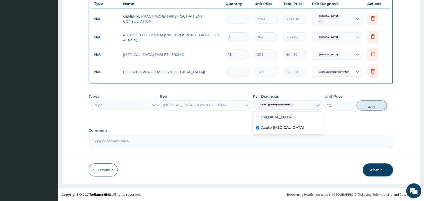
checkbox input "true"
click at [377, 108] on button "Add" at bounding box center [372, 106] width 30 height 10
type input "0"
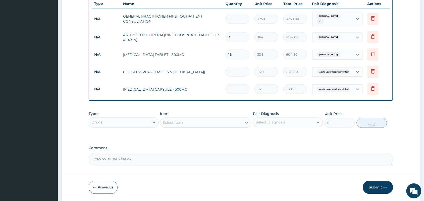
type input "15"
type input "1680.00"
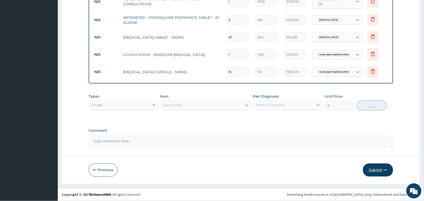
click at [374, 172] on button "Submit" at bounding box center [378, 170] width 30 height 13
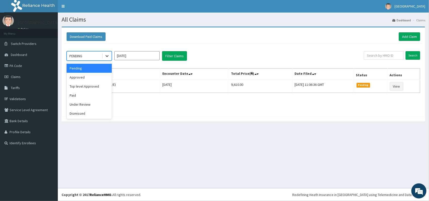
click at [109, 59] on icon at bounding box center [106, 56] width 5 height 5
click at [98, 77] on div "Approved" at bounding box center [89, 77] width 45 height 9
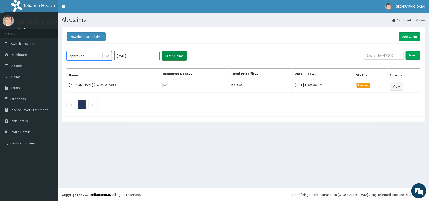
click at [177, 58] on button "Filter Claims" at bounding box center [174, 56] width 25 height 10
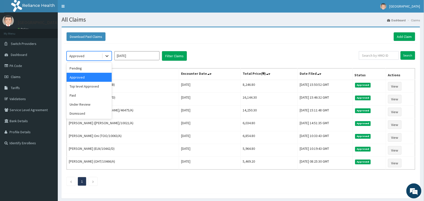
click at [108, 59] on div at bounding box center [106, 55] width 9 height 9
click at [95, 70] on div "Pending" at bounding box center [89, 68] width 45 height 9
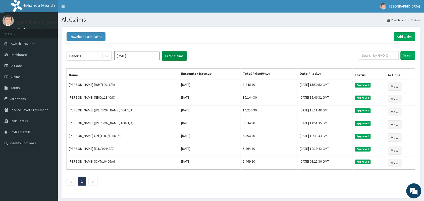
click at [171, 54] on button "Filter Claims" at bounding box center [174, 56] width 25 height 10
click at [171, 56] on button "Filter Claims" at bounding box center [174, 56] width 25 height 10
click at [106, 56] on icon at bounding box center [107, 57] width 3 height 2
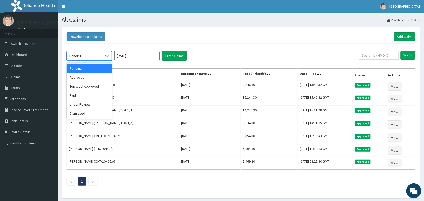
click at [95, 69] on div "Pending" at bounding box center [89, 68] width 45 height 9
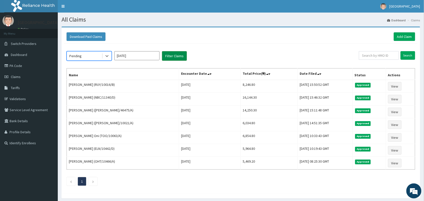
click at [177, 55] on button "Filter Claims" at bounding box center [174, 56] width 25 height 10
